Goal: Task Accomplishment & Management: Manage account settings

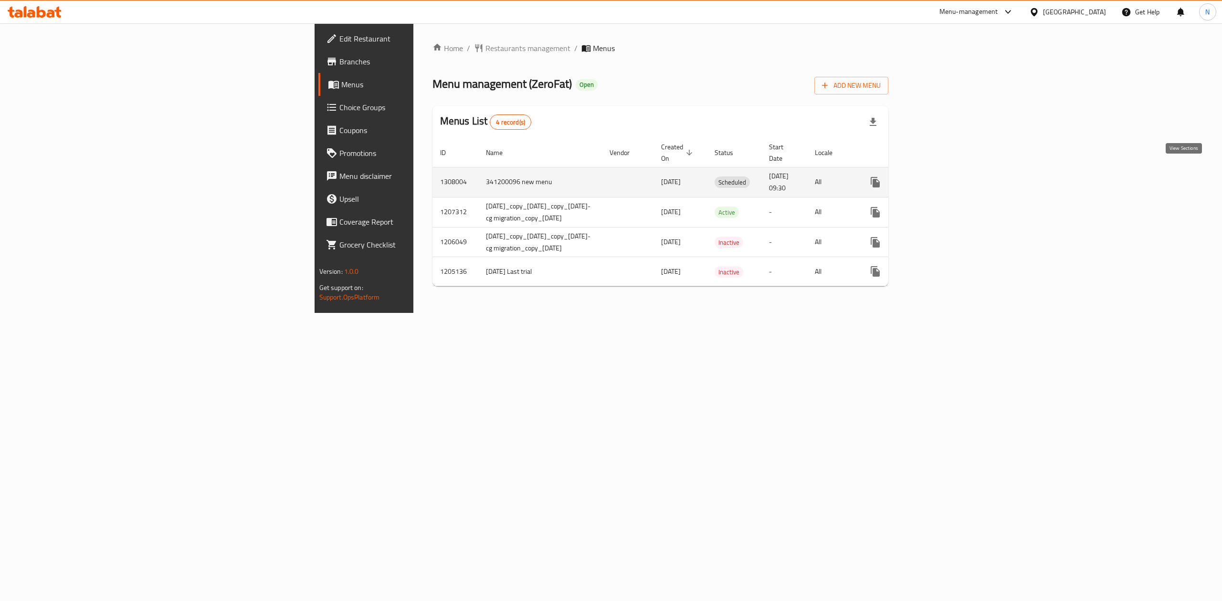
click at [956, 178] on link "enhanced table" at bounding box center [944, 182] width 23 height 23
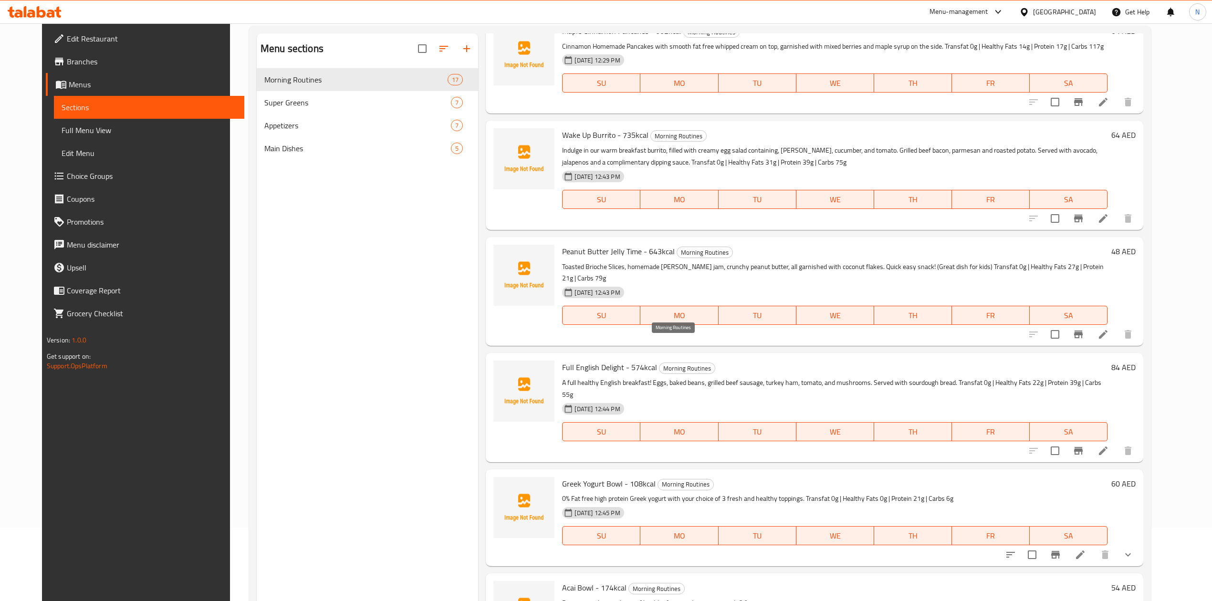
scroll to position [134, 0]
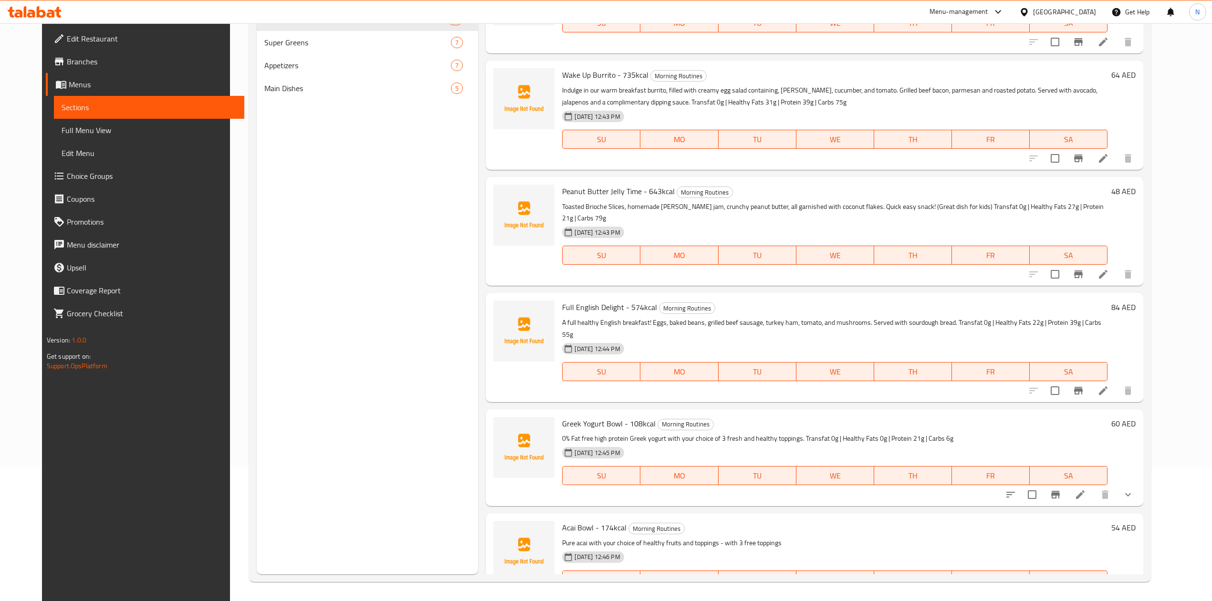
click at [1134, 489] on icon "show more" at bounding box center [1128, 494] width 11 height 11
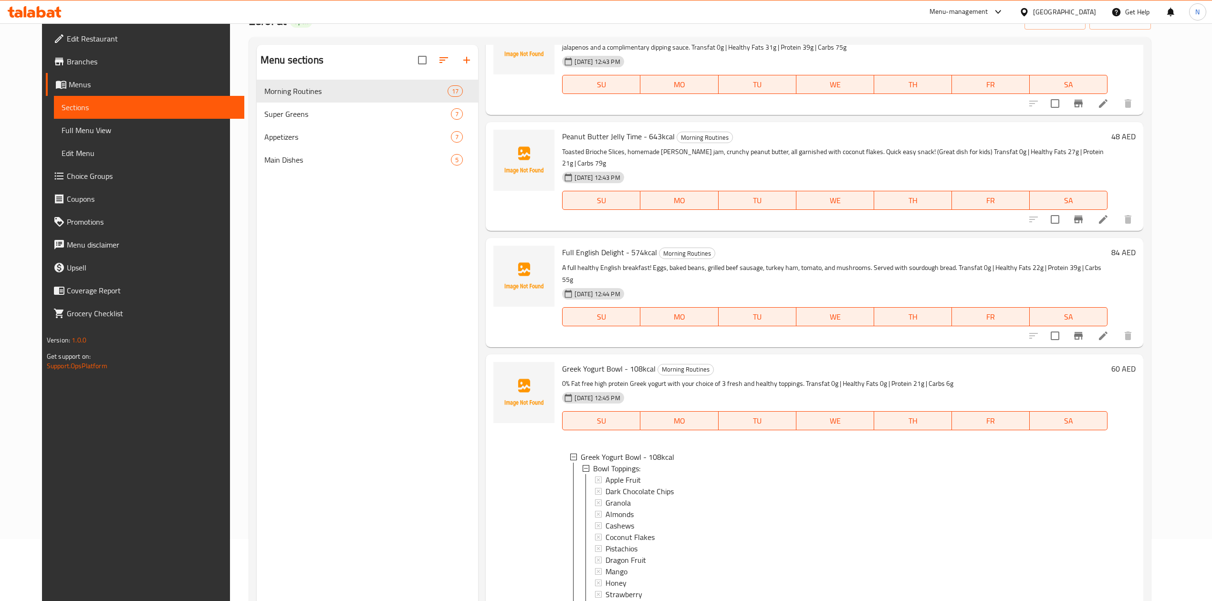
scroll to position [0, 0]
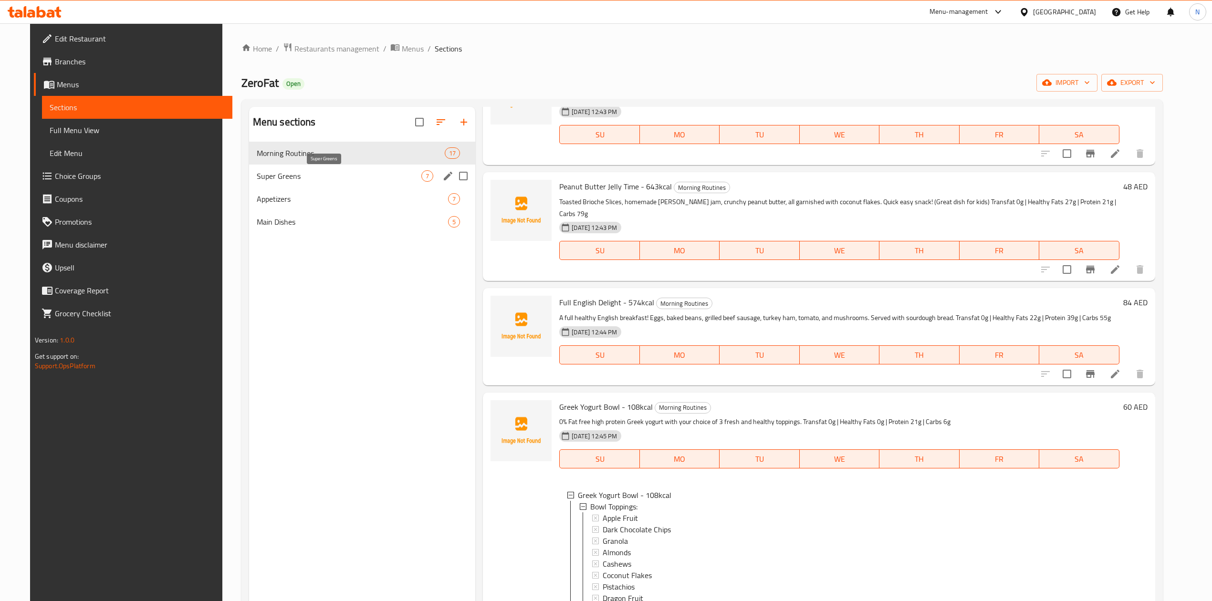
click at [358, 179] on span "Super Greens" at bounding box center [339, 175] width 165 height 11
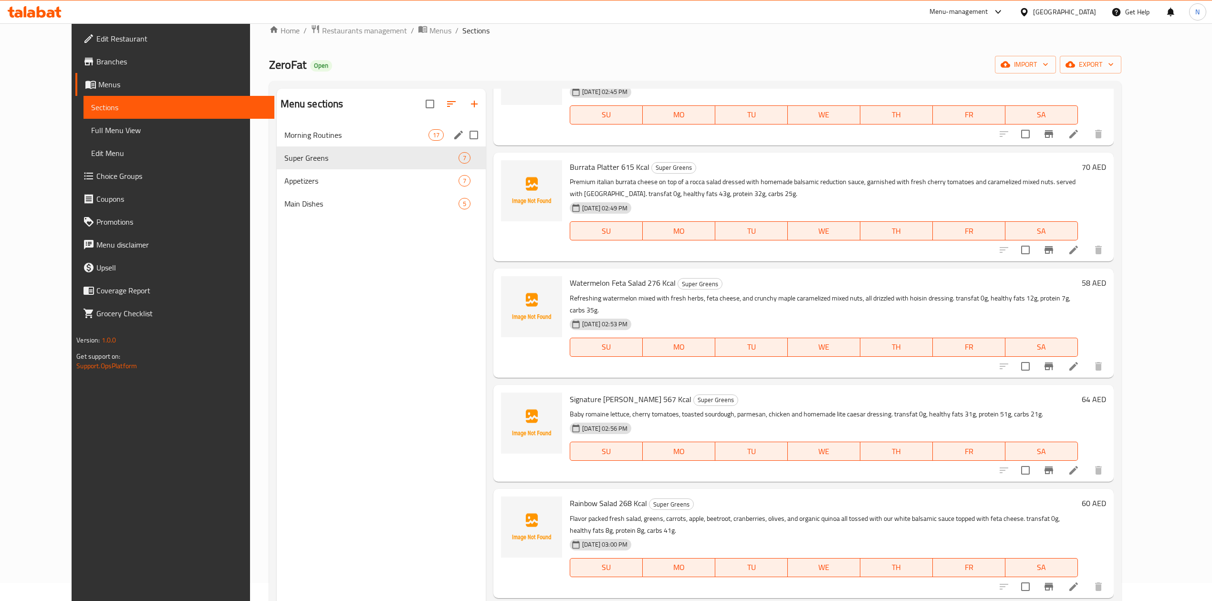
scroll to position [7, 0]
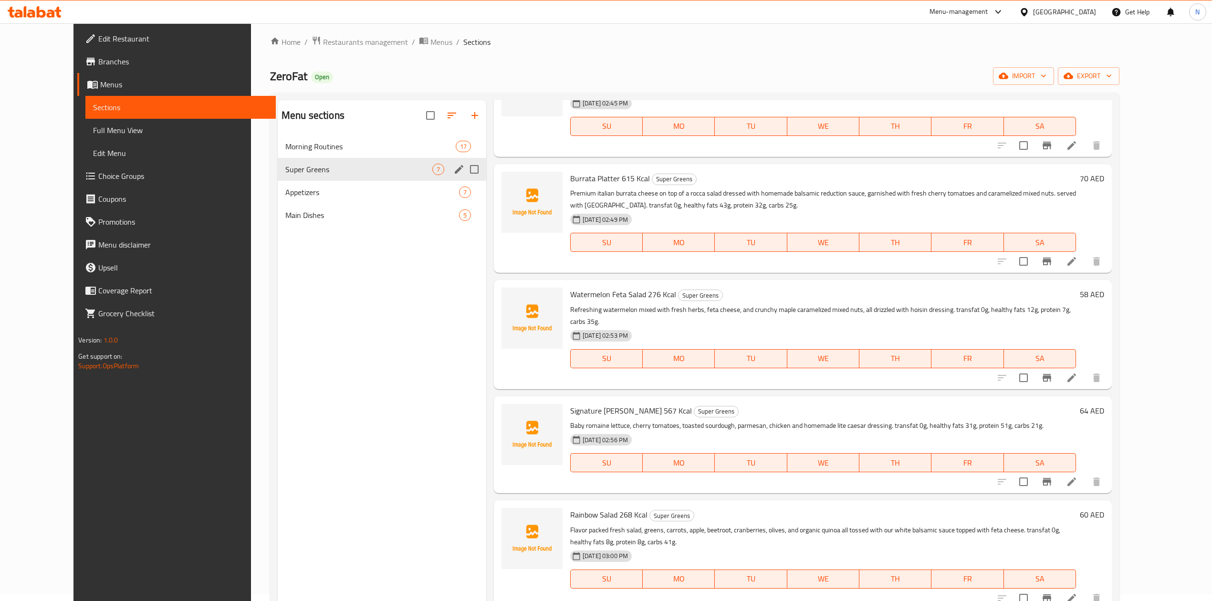
click at [314, 181] on div "Appetizers 7" at bounding box center [382, 192] width 209 height 23
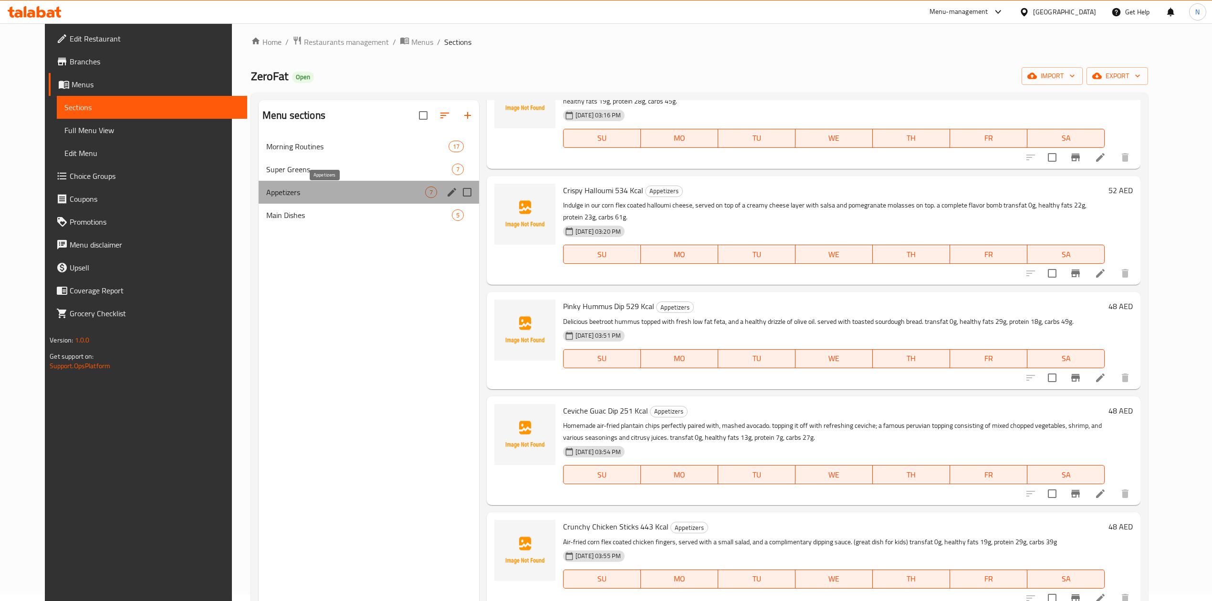
click at [316, 187] on span "Appetizers" at bounding box center [345, 192] width 159 height 11
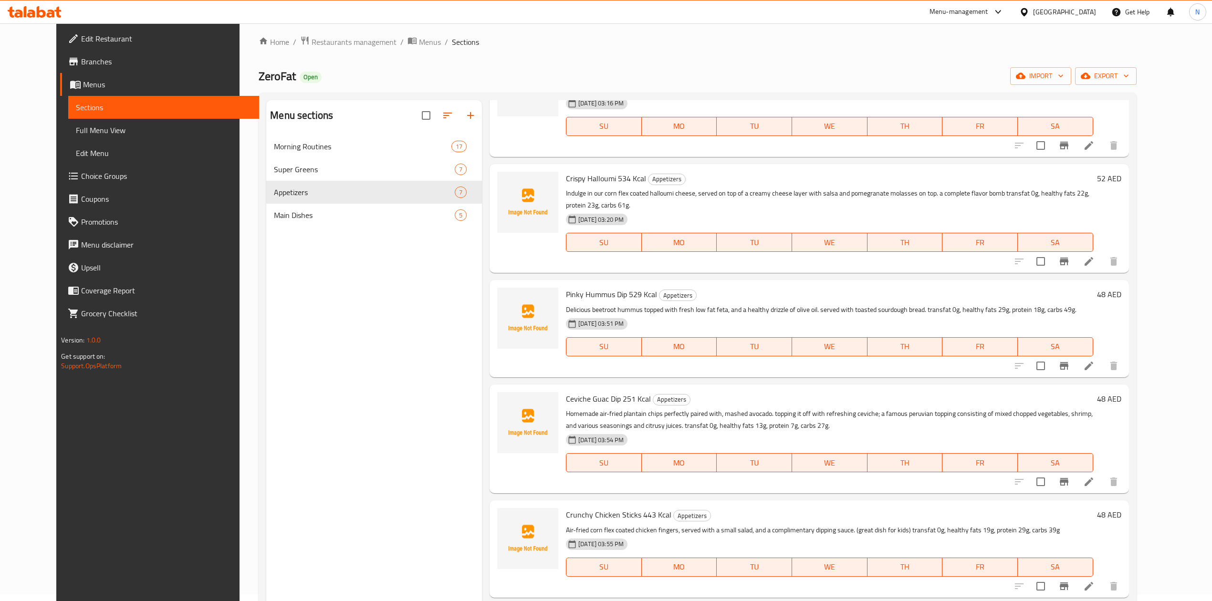
scroll to position [134, 0]
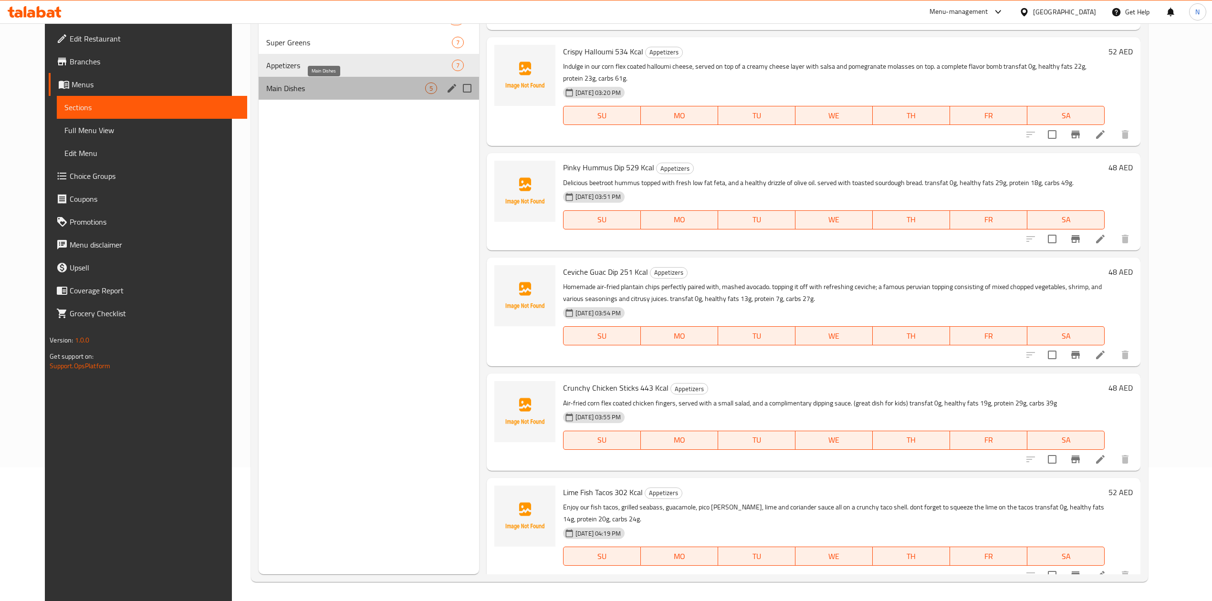
click at [308, 85] on span "Main Dishes" at bounding box center [345, 88] width 159 height 11
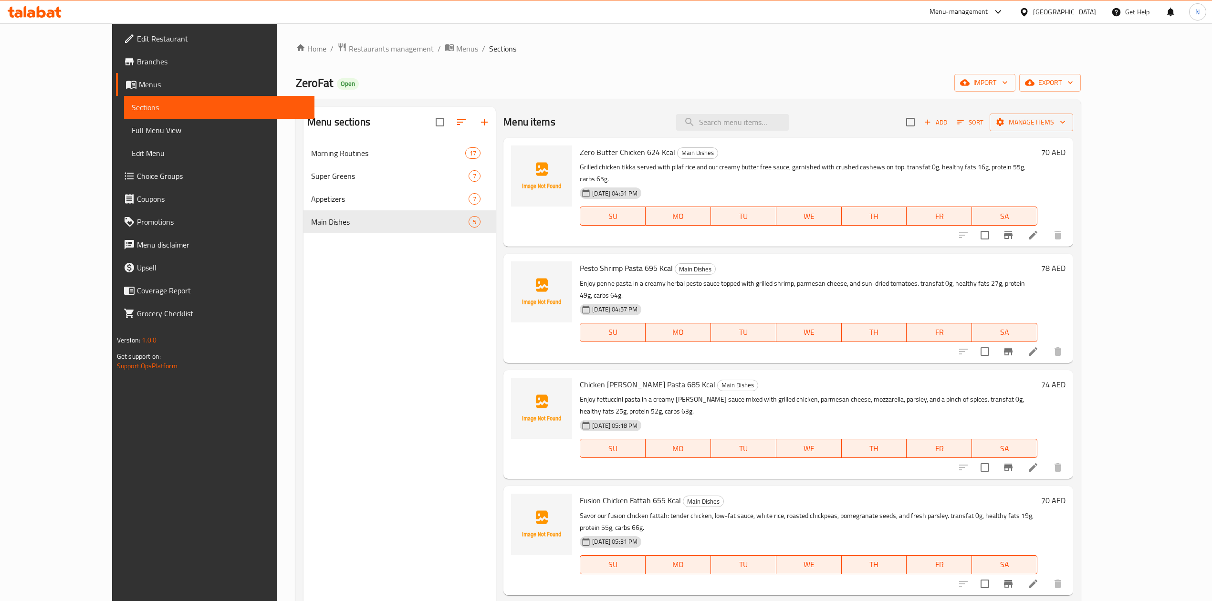
drag, startPoint x: 685, startPoint y: 258, endPoint x: 692, endPoint y: 281, distance: 23.7
click at [692, 281] on div "Pesto Shrimp Pasta 695 Kcal Main Dishes Enjoy penne pasta in a creamy herbal pe…" at bounding box center [808, 308] width 465 height 101
click at [692, 300] on div "[DATE] 04:57 PM" at bounding box center [634, 309] width 116 height 19
click at [463, 314] on div "Menu sections Morning Routines 17 Super Greens 7 Appetizers 7 Main Dishes 5" at bounding box center [400, 407] width 192 height 601
click at [384, 41] on div "Home / Restaurants management / Menus / Sections ZeroFat Open import export Men…" at bounding box center [688, 379] width 823 height 712
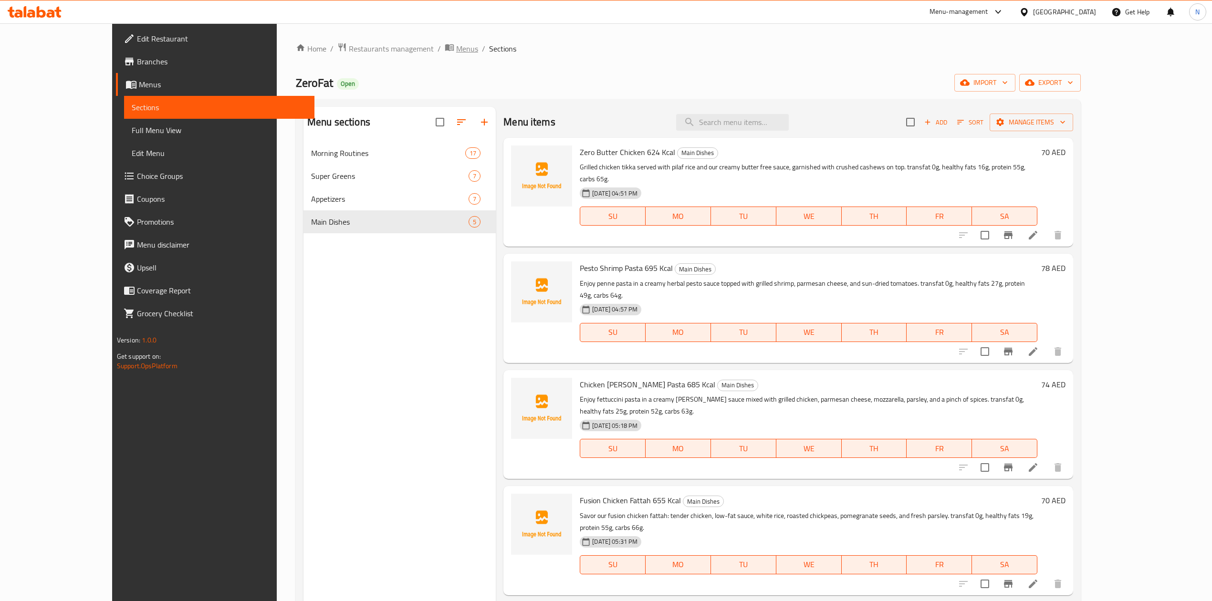
click at [456, 52] on span "Menus" at bounding box center [467, 48] width 22 height 11
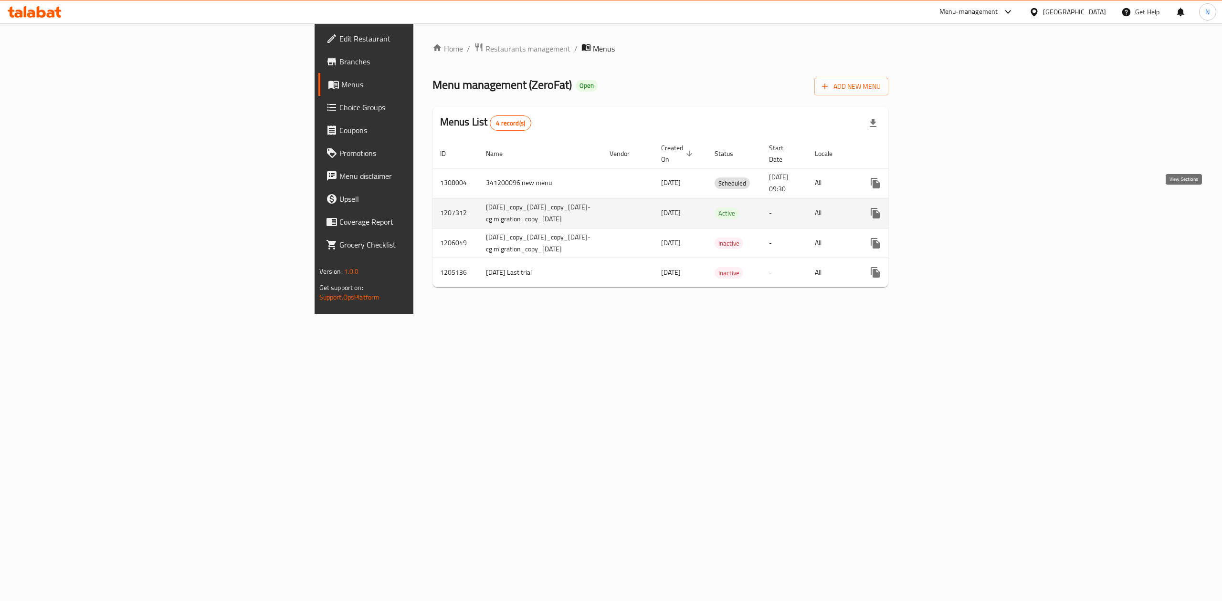
click at [956, 202] on link "enhanced table" at bounding box center [944, 213] width 23 height 23
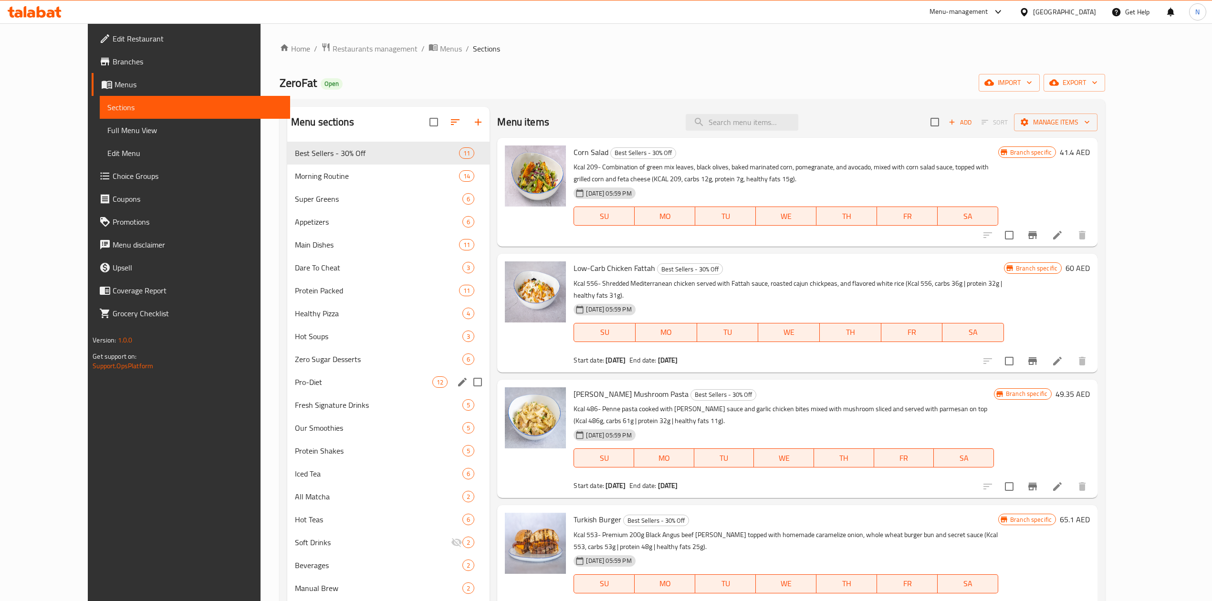
click at [312, 390] on div "Pro-Diet 12" at bounding box center [388, 382] width 203 height 23
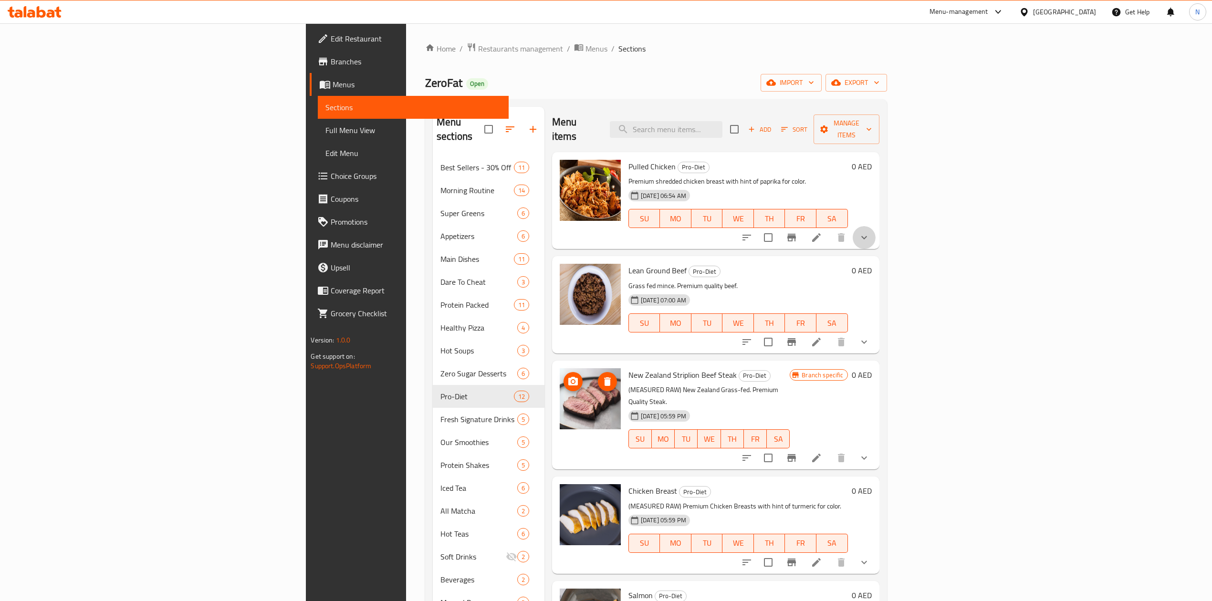
click at [870, 232] on icon "show more" at bounding box center [864, 237] width 11 height 11
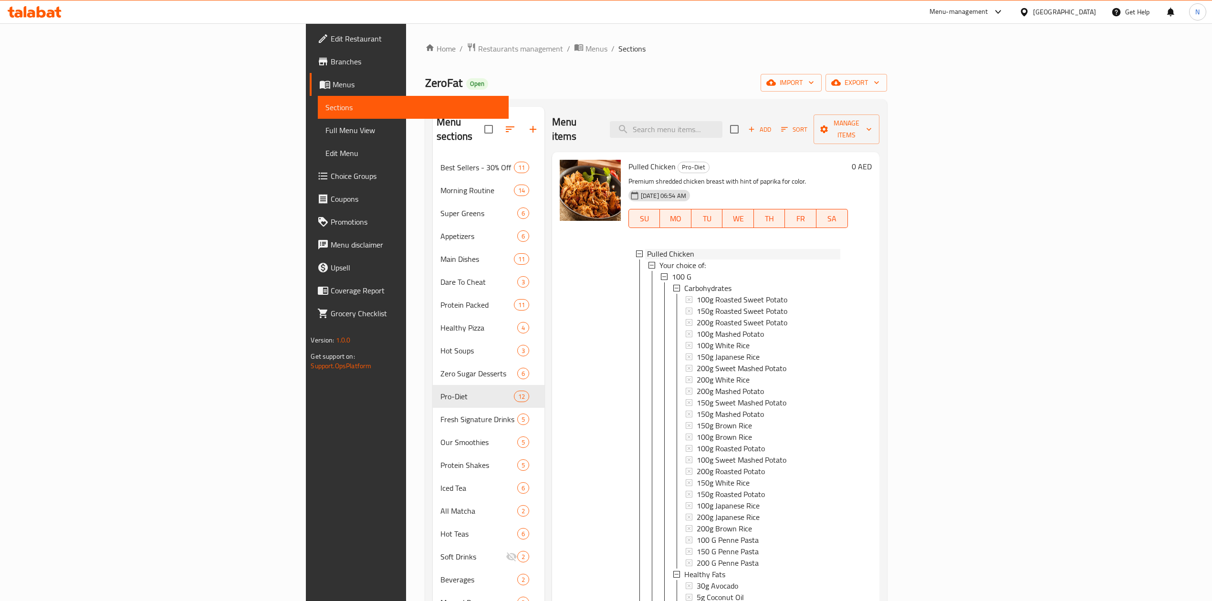
drag, startPoint x: 566, startPoint y: 143, endPoint x: 631, endPoint y: 178, distance: 73.0
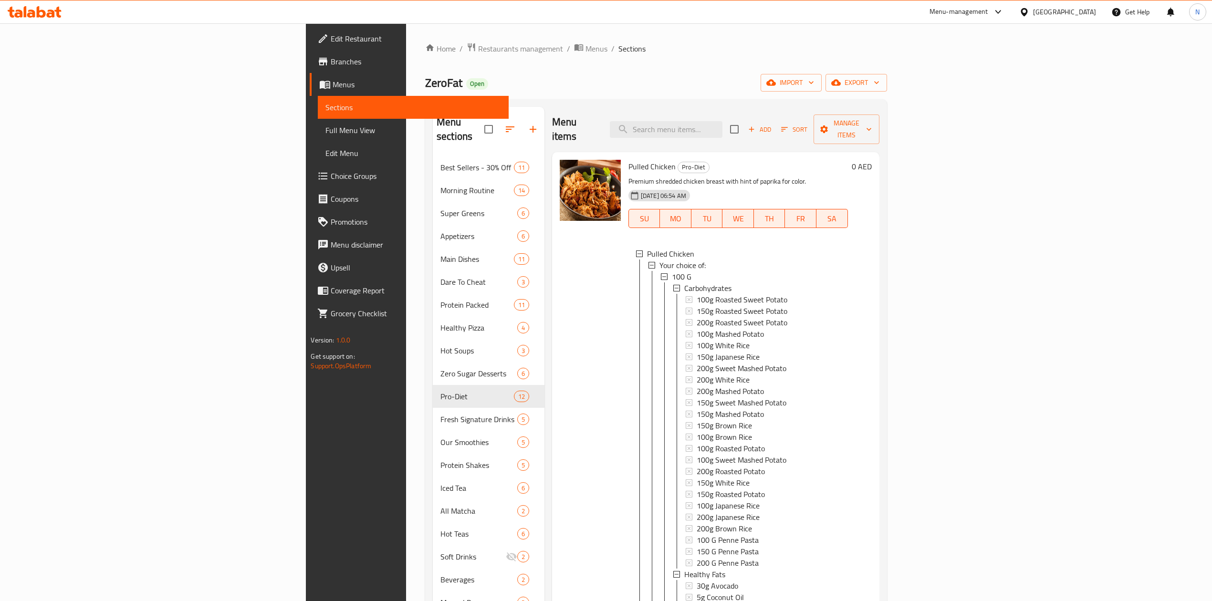
click at [406, 41] on div "Home / Restaurants management / Menus / Sections ZeroFat Open import export Men…" at bounding box center [656, 379] width 500 height 712
click at [586, 52] on span "Menus" at bounding box center [597, 48] width 22 height 11
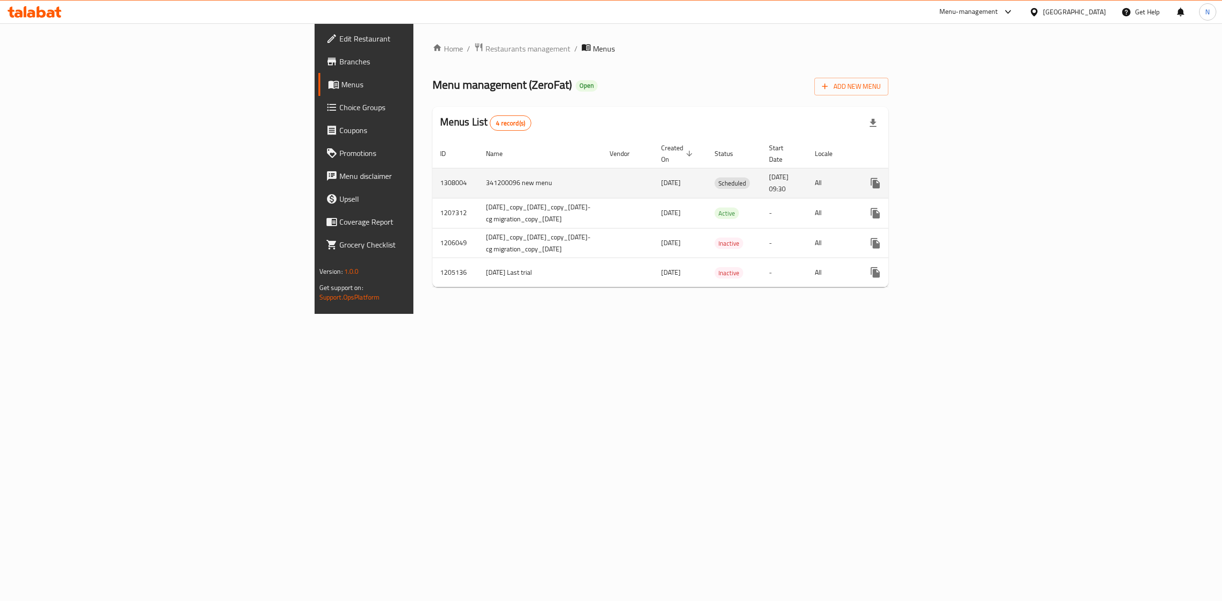
click at [963, 182] on td "enhanced table" at bounding box center [909, 183] width 107 height 30
click at [869, 119] on div "Menus List 4 record(s)" at bounding box center [660, 123] width 456 height 32
drag, startPoint x: 804, startPoint y: 177, endPoint x: 728, endPoint y: 179, distance: 75.5
click at [767, 177] on tr "1308004 341200096 new menu [DATE] Scheduled [DATE] 09:30 All" at bounding box center [697, 183] width 531 height 30
click at [728, 182] on td "Scheduled" at bounding box center [734, 183] width 54 height 30
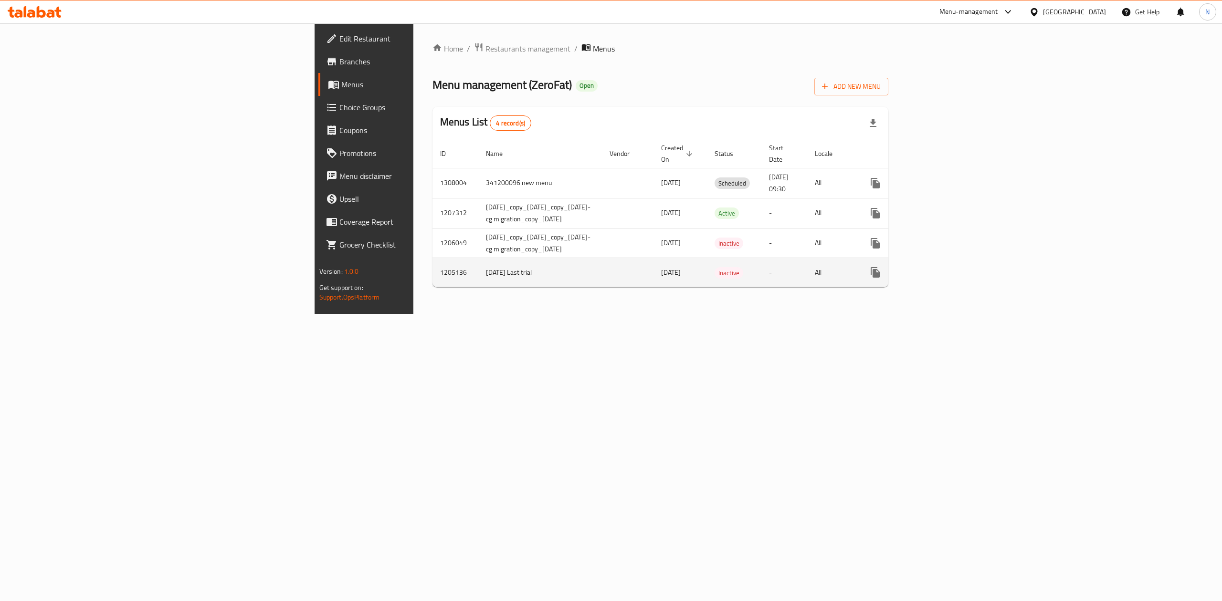
click at [478, 258] on td "[DATE] Last trial" at bounding box center [540, 272] width 124 height 29
click at [432, 281] on div "Home / Restaurants management / Menus Menu management ( ZeroFat ) Open Add New …" at bounding box center [660, 168] width 456 height 253
click at [339, 56] on span "Branches" at bounding box center [425, 61] width 172 height 11
